Goal: Task Accomplishment & Management: Manage account settings

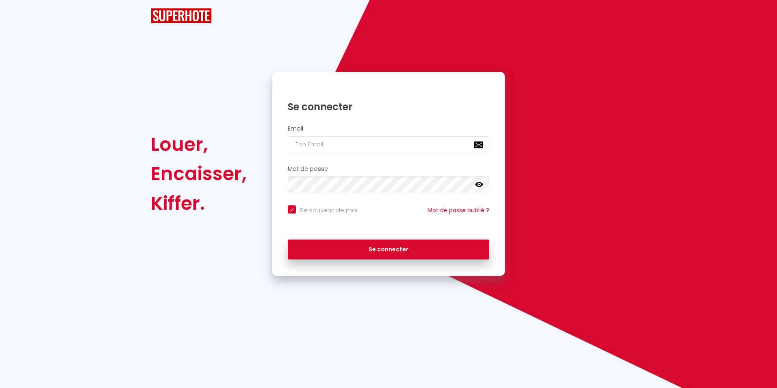
checkbox input "true"
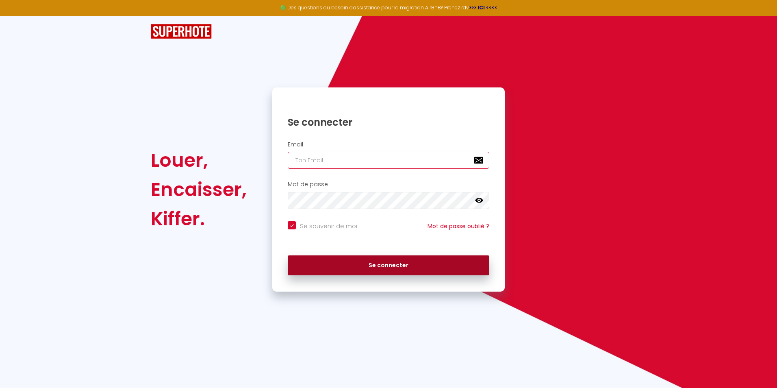
type input "[EMAIL_ADDRESS][DOMAIN_NAME]"
click at [423, 263] on button "Se connecter" at bounding box center [388, 265] width 201 height 20
checkbox input "true"
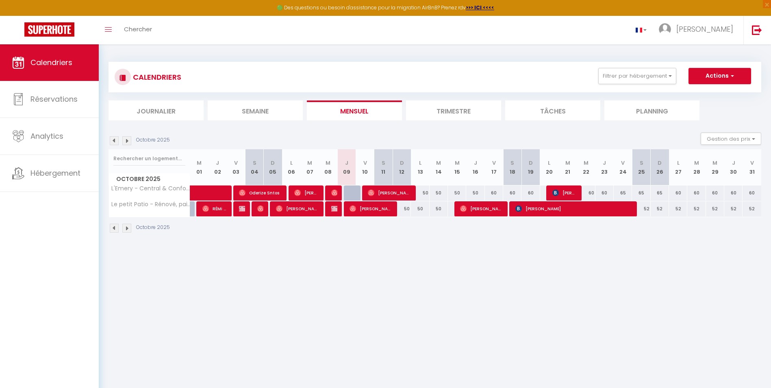
click at [399, 273] on body "🟢 Des questions ou besoin d'assistance pour la migration AirBnB? Prenez rdv >>>…" at bounding box center [385, 238] width 771 height 388
click at [351, 193] on div at bounding box center [353, 192] width 18 height 15
type input "45"
type input "Jeu 09 Octobre 2025"
type input "Ven 10 Octobre 2025"
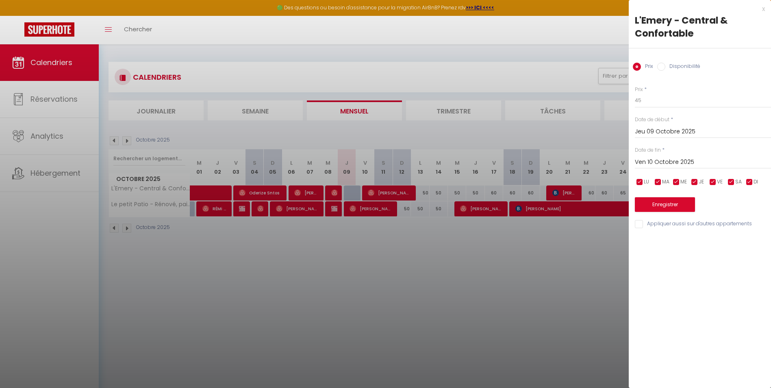
click at [351, 193] on div at bounding box center [385, 194] width 771 height 388
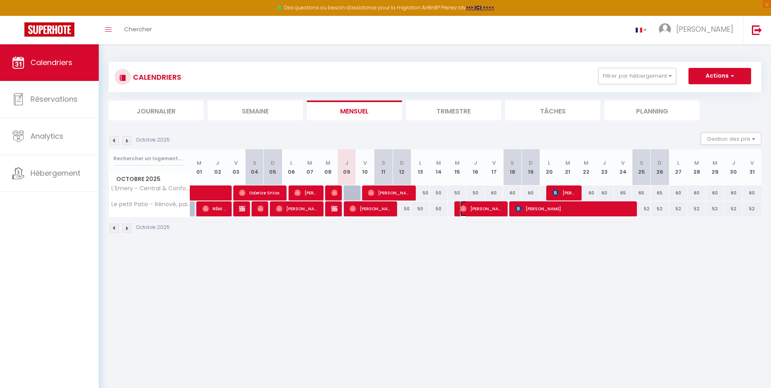
click at [487, 206] on span "[PERSON_NAME]" at bounding box center [481, 208] width 43 height 15
select select "OK"
select select "0"
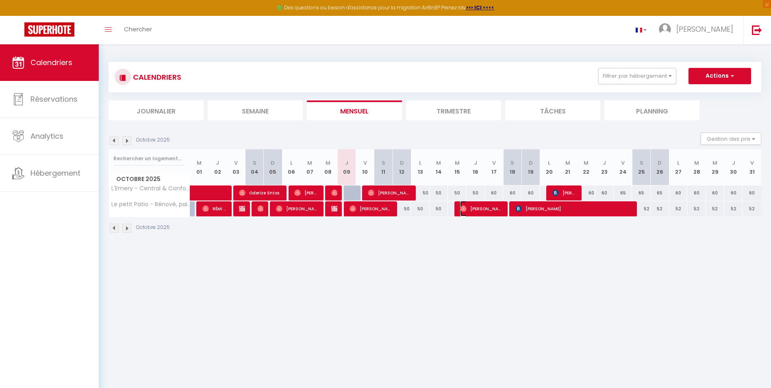
select select "1"
select select
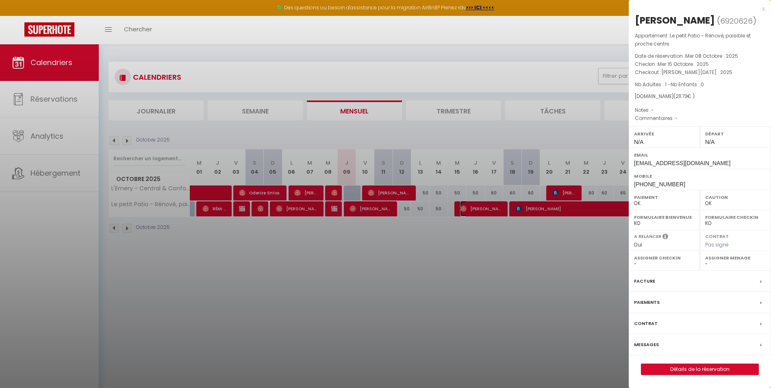
select select "33058"
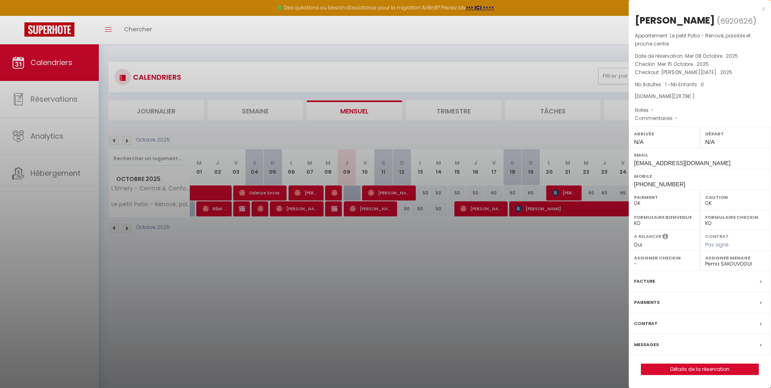
click at [529, 204] on div at bounding box center [385, 194] width 771 height 388
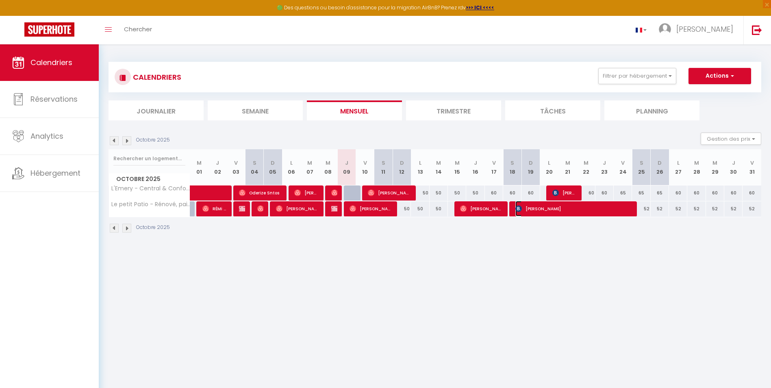
click at [528, 204] on span "[PERSON_NAME]" at bounding box center [573, 208] width 116 height 15
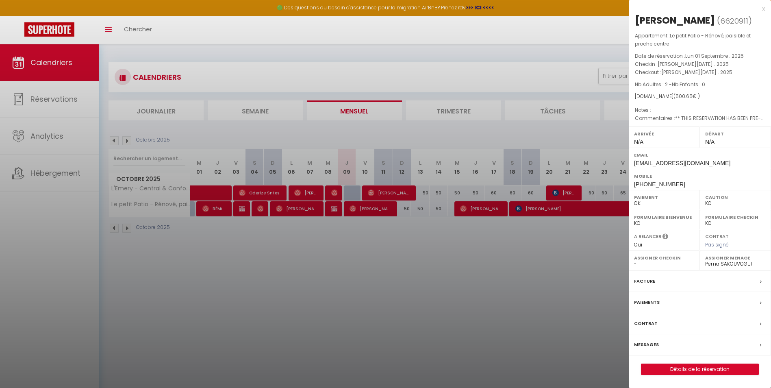
click at [357, 209] on div at bounding box center [385, 194] width 771 height 388
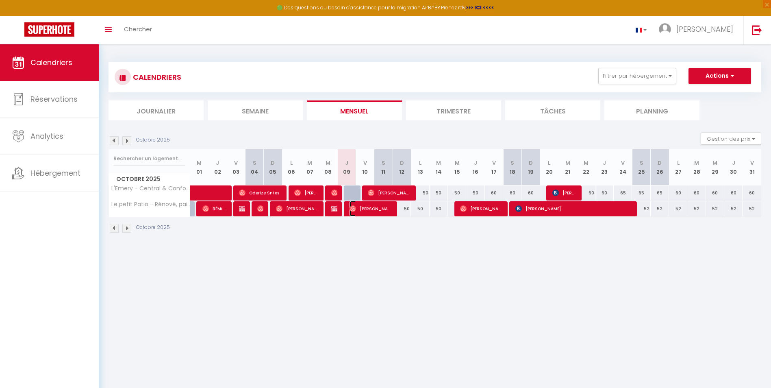
click at [357, 208] on span "[PERSON_NAME]" at bounding box center [370, 208] width 43 height 15
select select "OK"
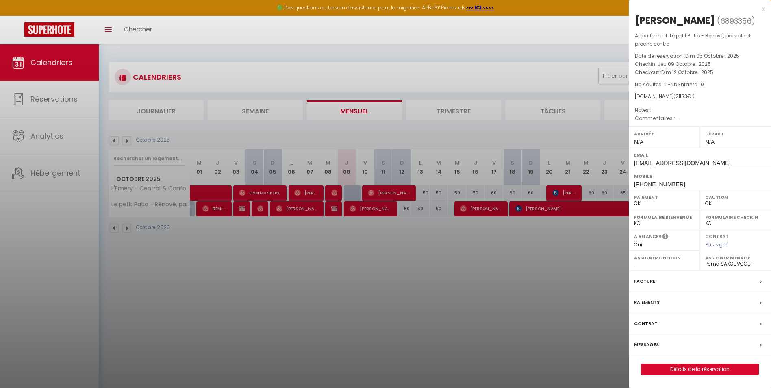
click at [426, 247] on div at bounding box center [385, 194] width 771 height 388
